Goal: Communication & Community: Answer question/provide support

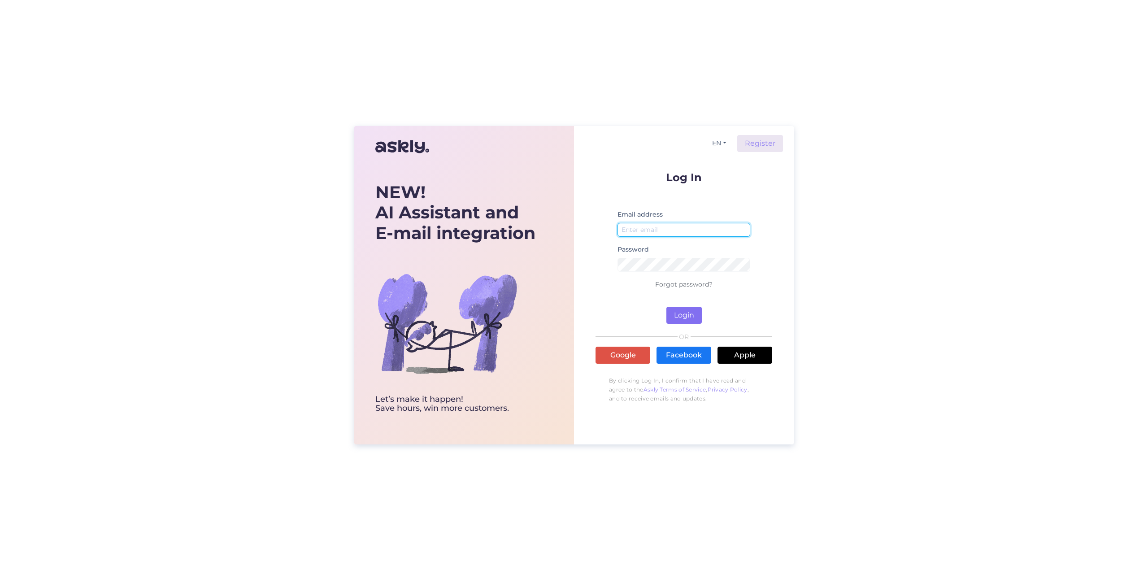
type input "[EMAIL_ADDRESS][DOMAIN_NAME]"
click at [686, 310] on button "Login" at bounding box center [683, 315] width 35 height 17
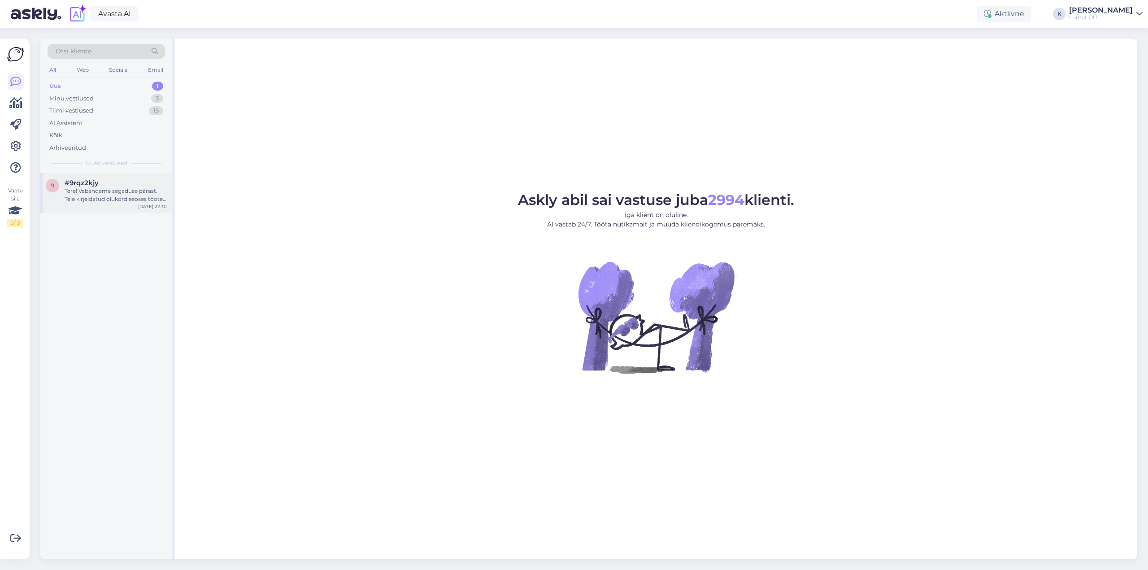
click at [98, 187] on div "Tere! Vabandame segaduse pärast. Teie kirjeldatud olukord seoses toote 940089 h…" at bounding box center [116, 195] width 102 height 16
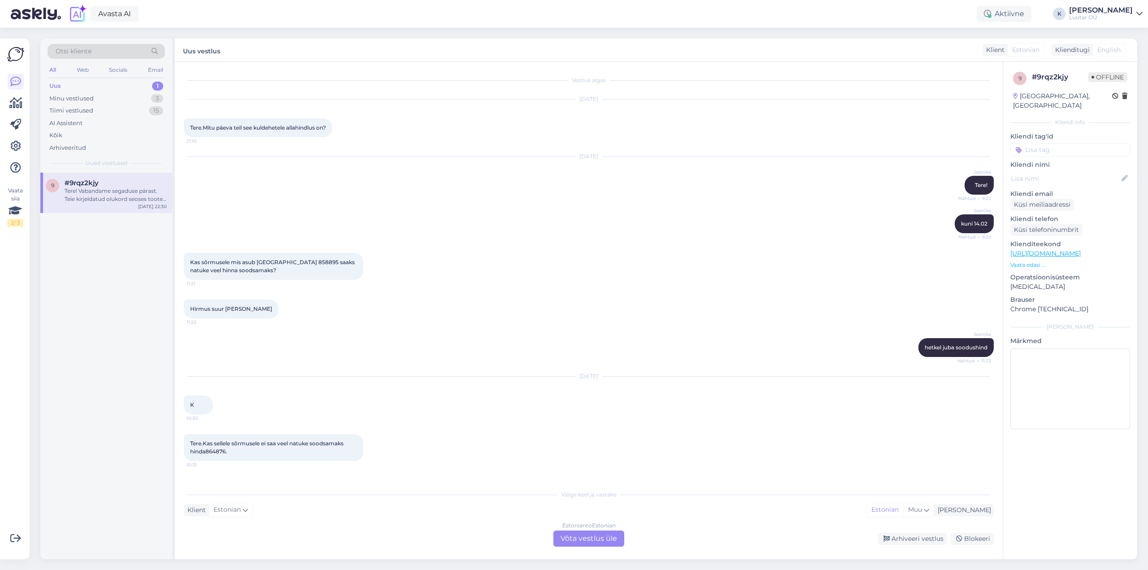
scroll to position [2440, 0]
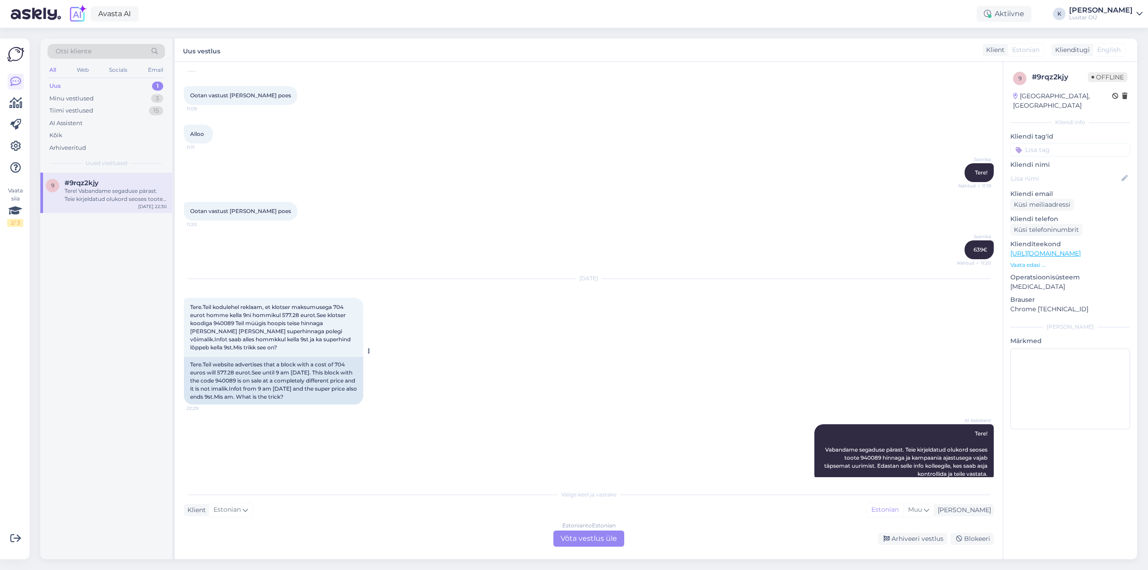
click at [218, 306] on span "Tere.Teil kodulehel reklaam, et klotser maksumusega 704 eurot homme kella 9ni h…" at bounding box center [271, 326] width 162 height 47
copy span "940089"
click at [590, 536] on div "Estonian to Estonian Võta vestlus üle" at bounding box center [588, 538] width 71 height 16
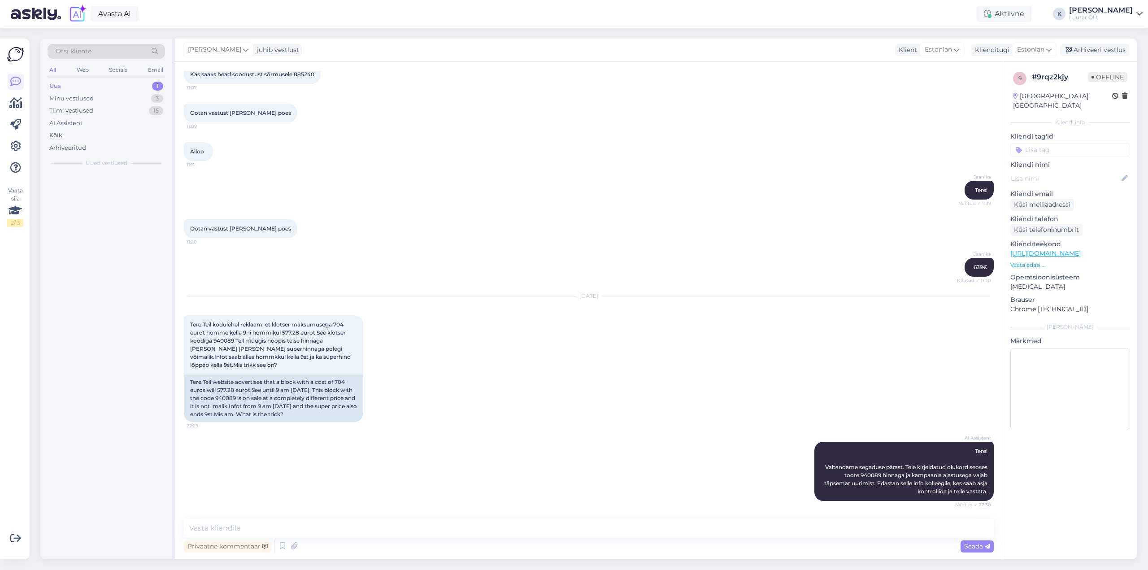
scroll to position [2406, 0]
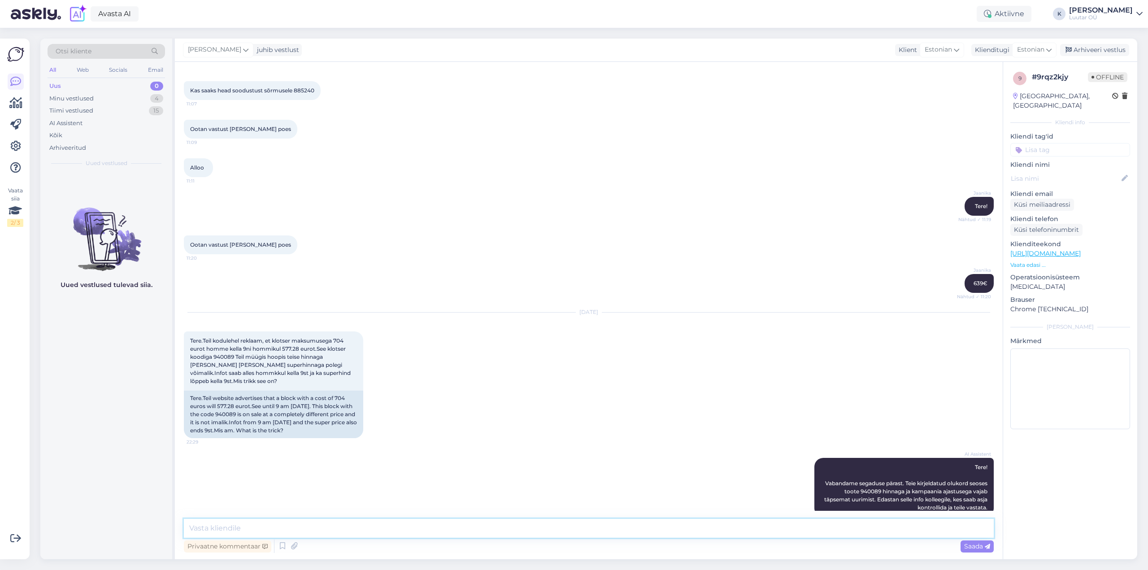
click at [525, 528] on textarea at bounding box center [589, 528] width 810 height 19
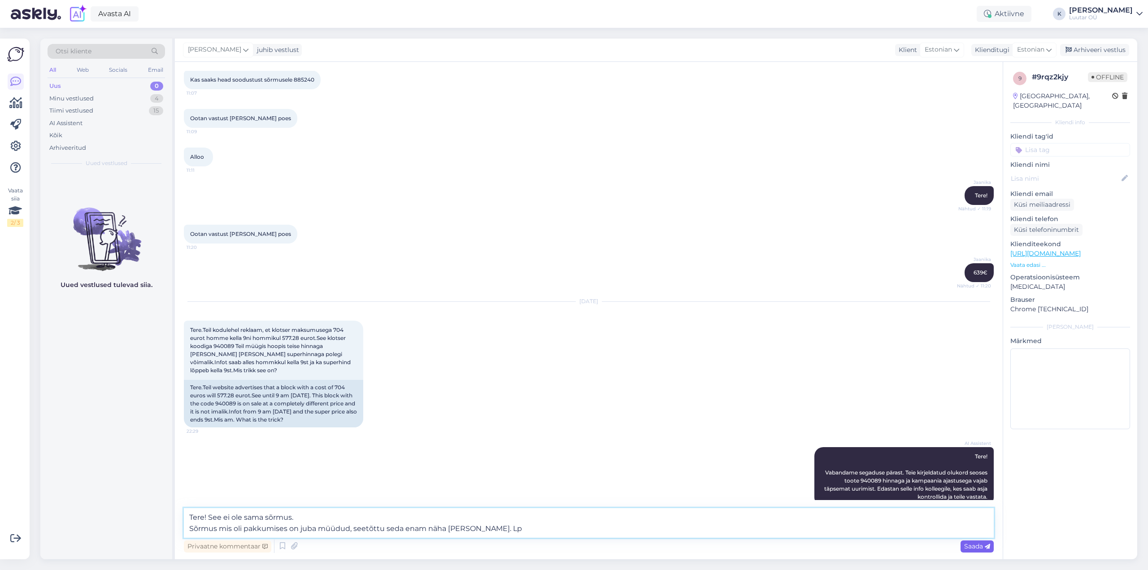
type textarea "Tere! See ei ole sama sõrmus. Sõrmus mis oli pakkumises on juba müüdud, seetõtt…"
click at [986, 548] on icon at bounding box center [986, 546] width 5 height 5
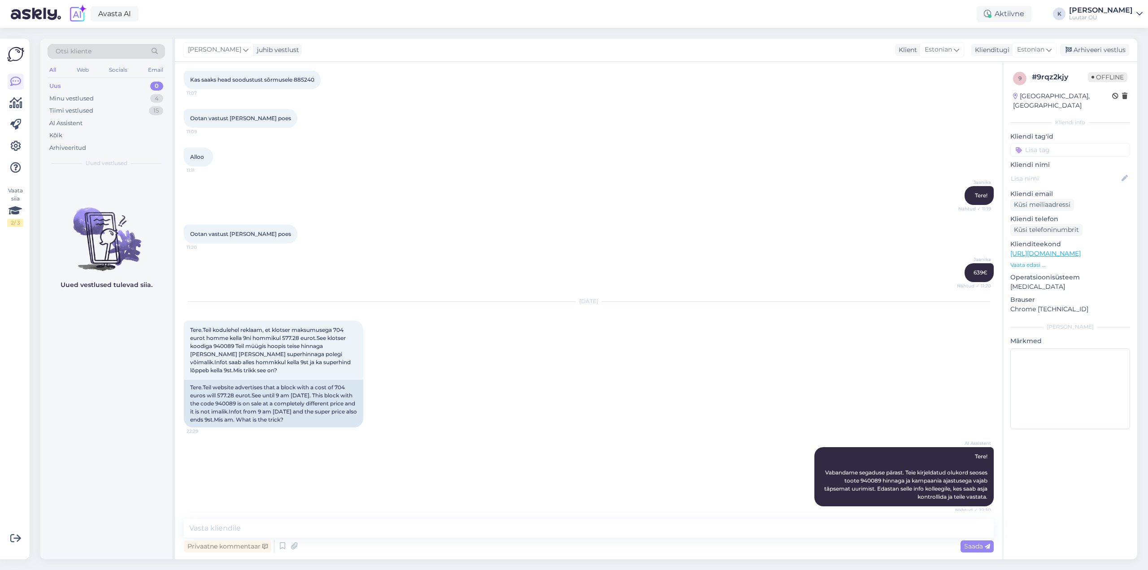
scroll to position [2480, 0]
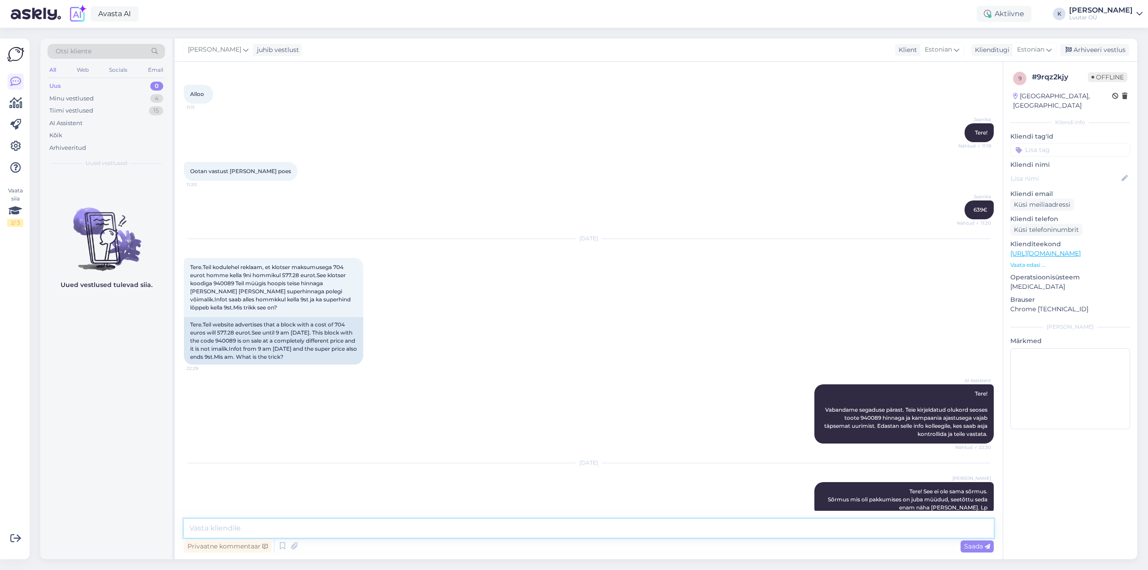
click at [399, 531] on textarea at bounding box center [589, 528] width 810 height 19
type textarea "toote id mis Teie panite on juba teine sõrmus"
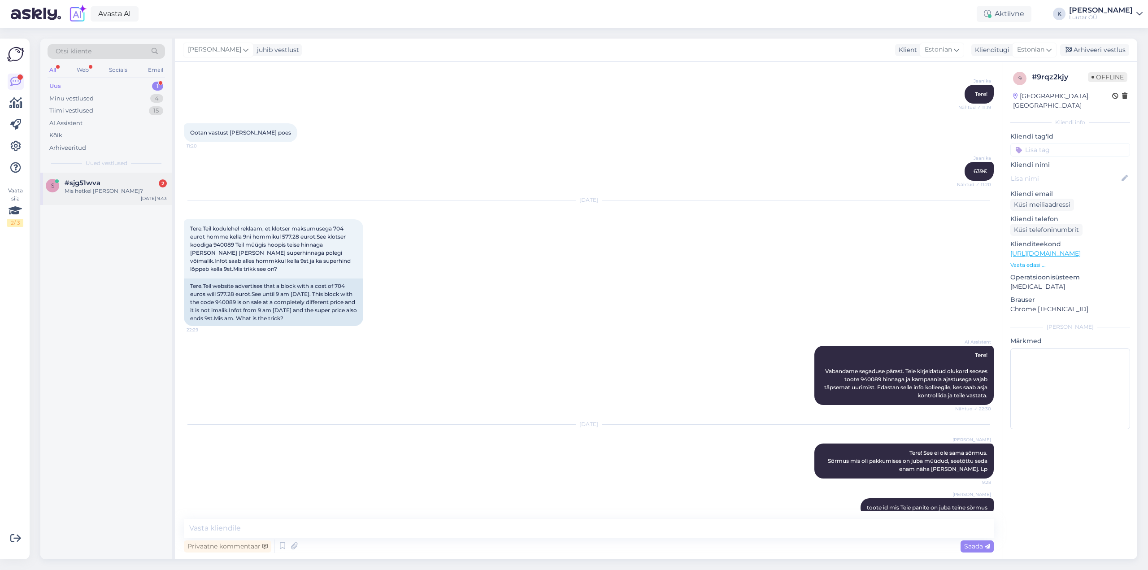
click at [70, 185] on span "#sjg51wva" at bounding box center [83, 183] width 36 height 8
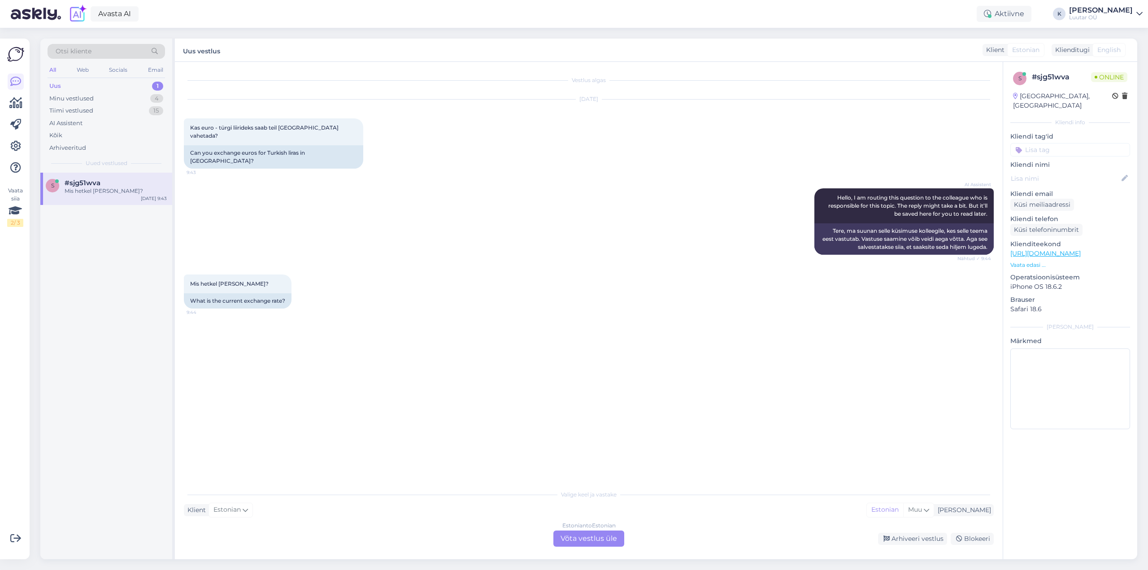
click at [584, 538] on div "Estonian to Estonian Võta vestlus üle" at bounding box center [588, 538] width 71 height 16
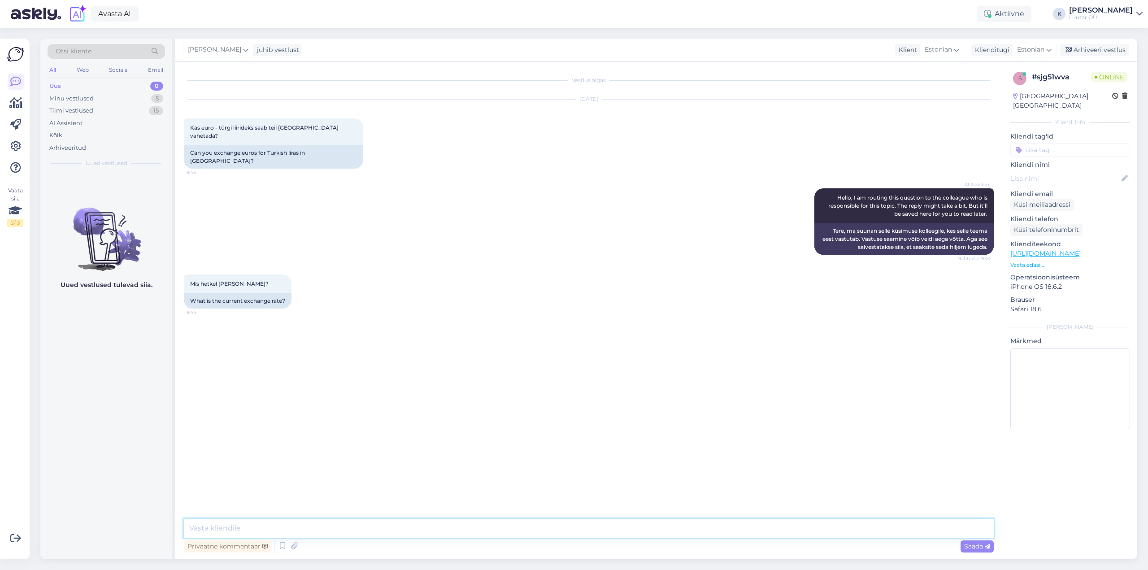
click at [482, 533] on textarea at bounding box center [589, 528] width 810 height 19
type textarea "Tere! Luutar ei paku valuuta vahetust"
